Goal: Information Seeking & Learning: Learn about a topic

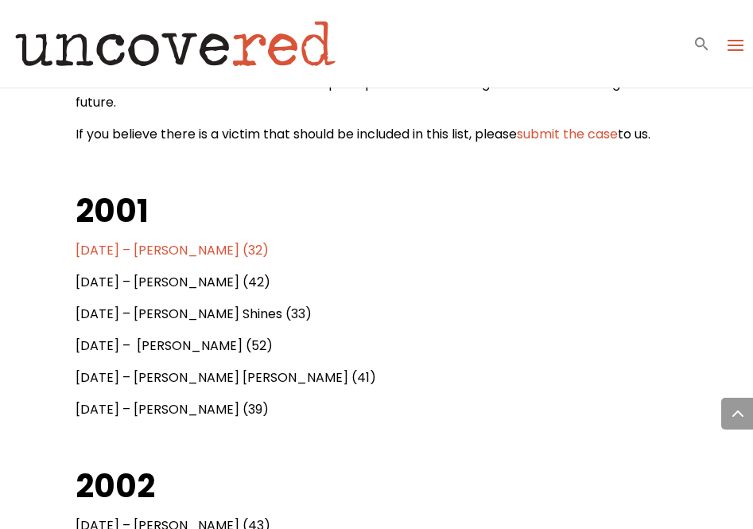
scroll to position [833, 0]
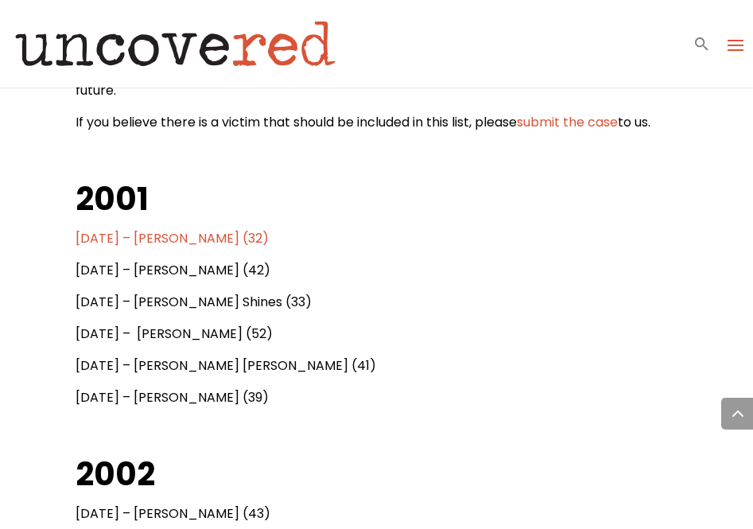
click at [87, 265] on span "[DATE] – [PERSON_NAME] (42)" at bounding box center [173, 270] width 195 height 18
click at [95, 272] on span "[DATE] – [PERSON_NAME] (42)" at bounding box center [173, 270] width 195 height 18
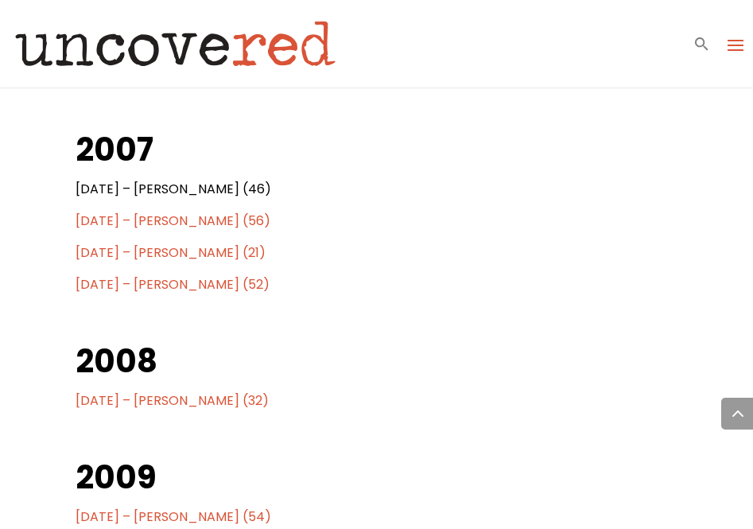
scroll to position [2377, 0]
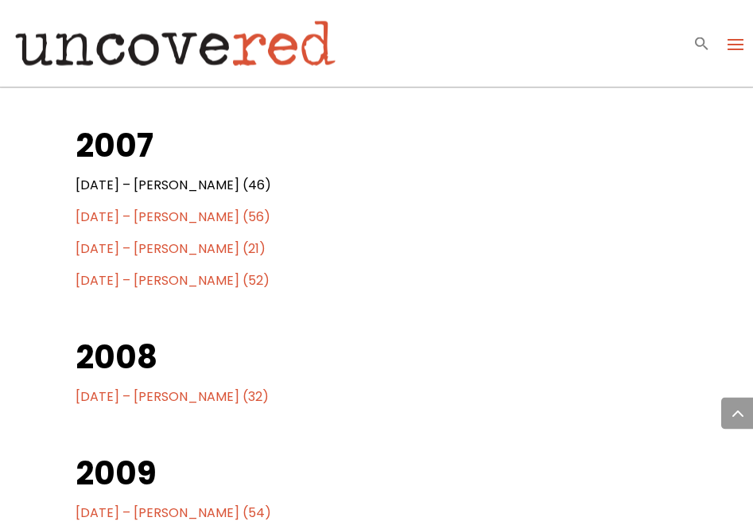
click at [77, 251] on span "[DATE] – [PERSON_NAME] (21)" at bounding box center [171, 249] width 190 height 18
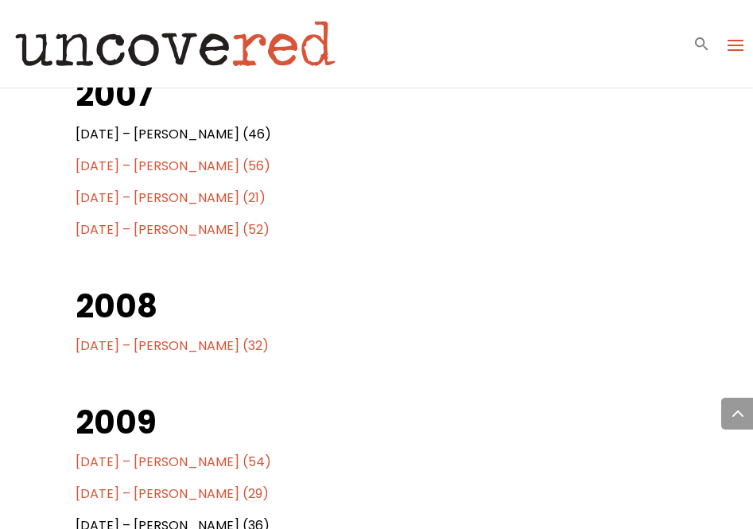
click at [78, 194] on span "[DATE] – [PERSON_NAME] (21)" at bounding box center [171, 197] width 190 height 18
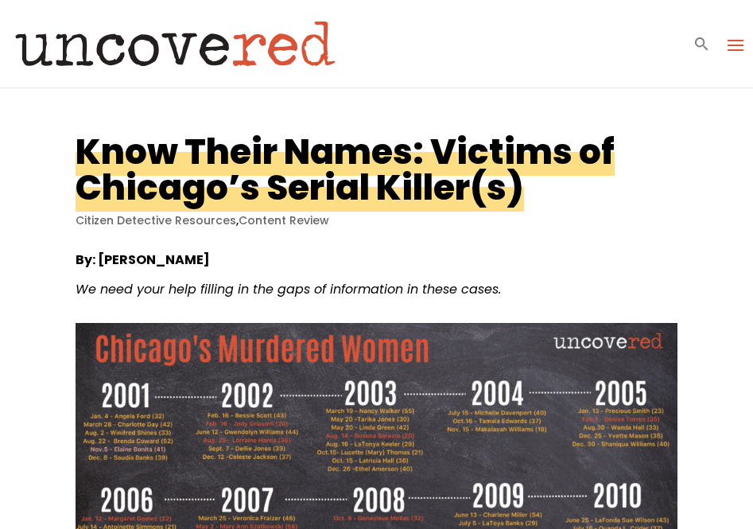
scroll to position [2429, 0]
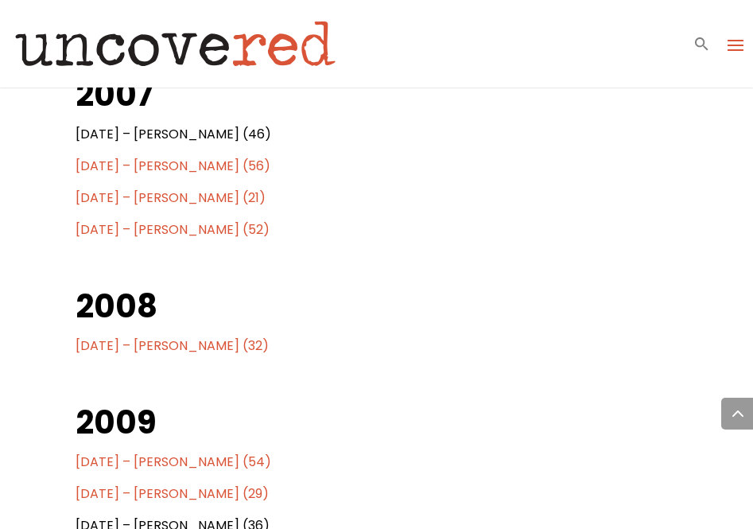
click at [95, 161] on span "[DATE] – [PERSON_NAME] (56)" at bounding box center [173, 166] width 195 height 18
click at [85, 231] on span "[DATE] – [PERSON_NAME] (52)" at bounding box center [173, 229] width 194 height 18
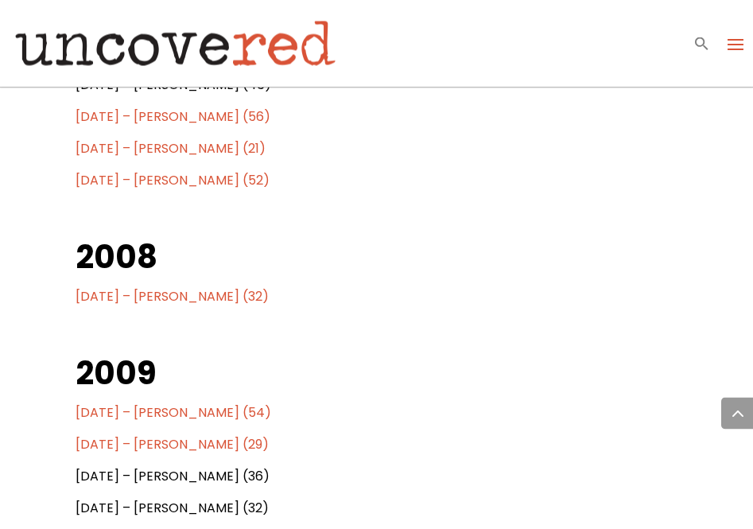
scroll to position [2598, 0]
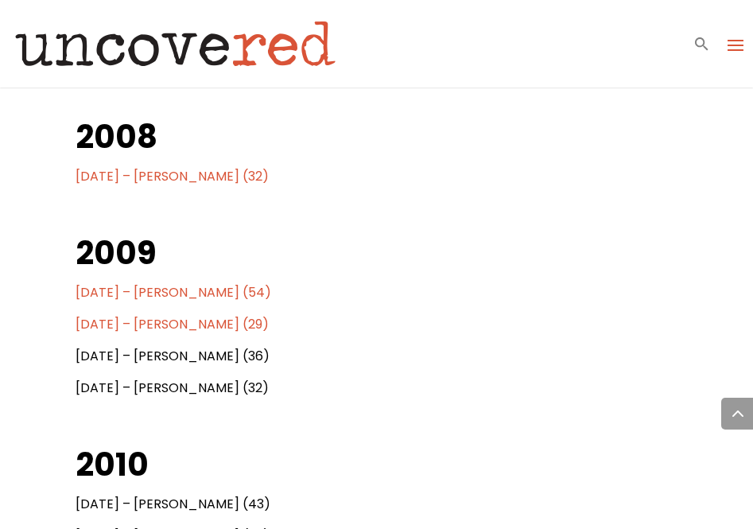
click at [99, 284] on span "[DATE] – [PERSON_NAME] (54)" at bounding box center [174, 292] width 196 height 18
click at [88, 317] on span "[DATE] – [PERSON_NAME] (29)" at bounding box center [172, 324] width 193 height 18
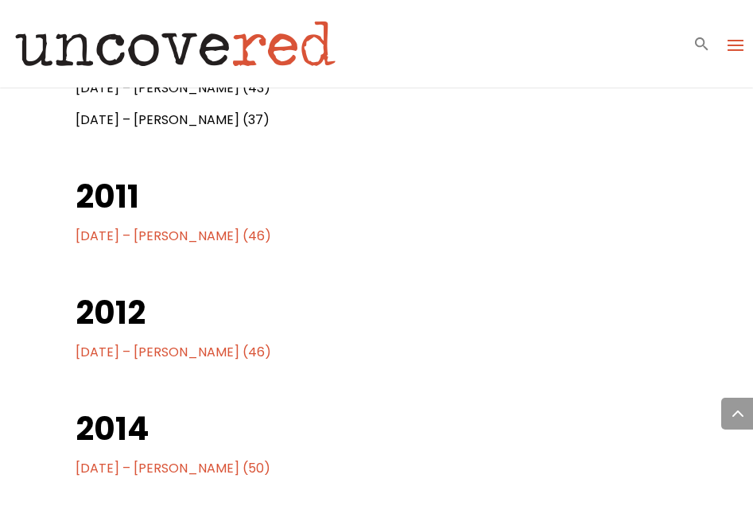
scroll to position [3031, 0]
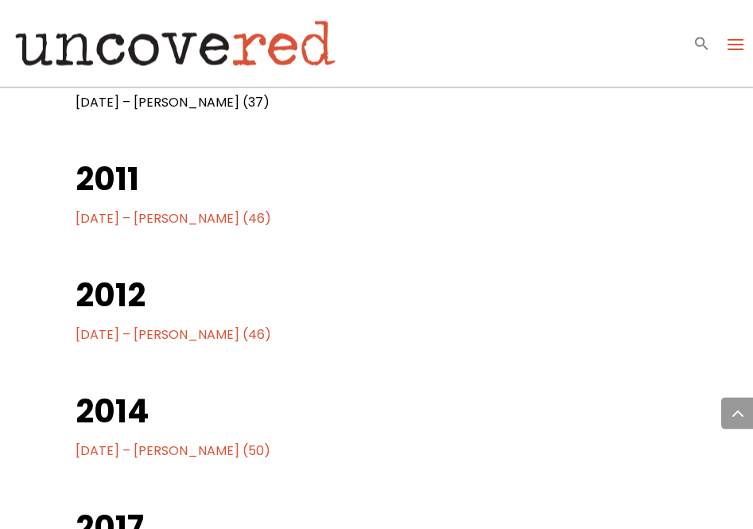
click at [105, 238] on p "[DATE] – [PERSON_NAME] (46)" at bounding box center [377, 226] width 603 height 32
click at [95, 223] on span "[DATE] – [PERSON_NAME] (46)" at bounding box center [174, 219] width 196 height 18
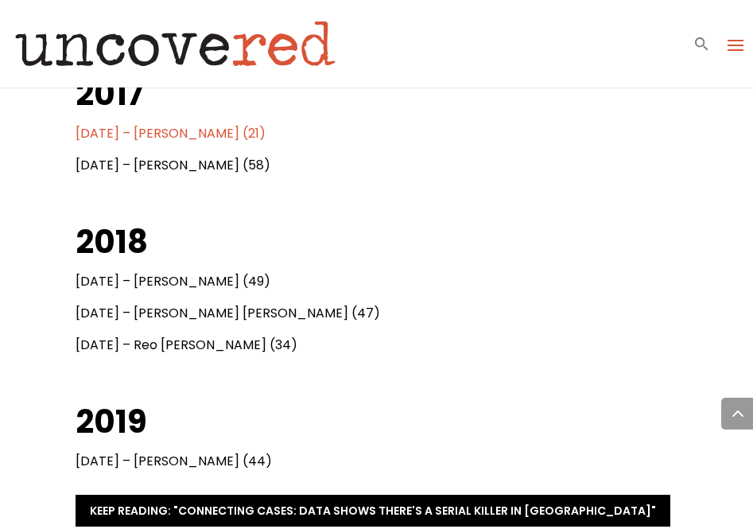
scroll to position [3464, 0]
click at [90, 126] on span "[DATE] – [PERSON_NAME] (21)" at bounding box center [171, 134] width 190 height 18
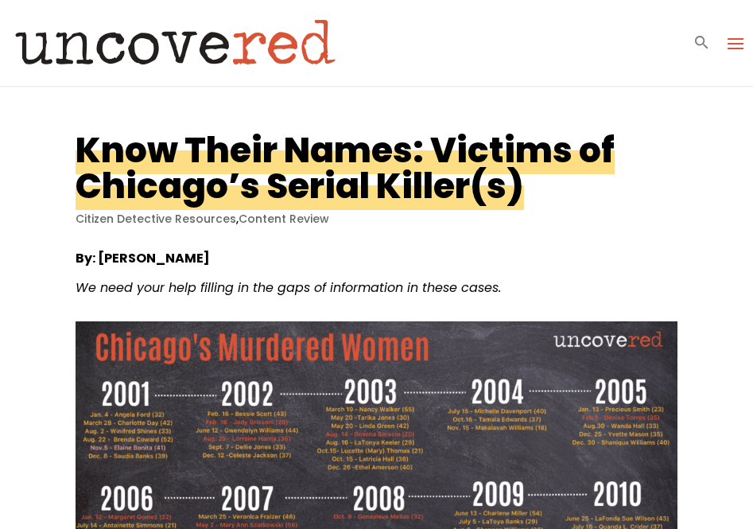
scroll to position [0, 0]
